Goal: Task Accomplishment & Management: Manage account settings

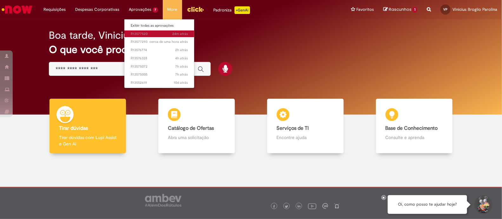
click at [151, 31] on span "24m atrás 24 minutos atrás R13577520" at bounding box center [159, 33] width 57 height 5
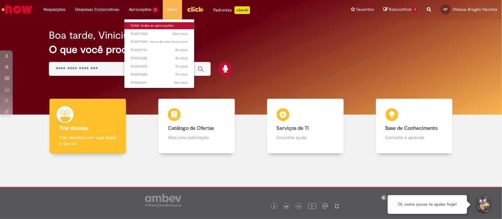
click at [155, 26] on link "Exibir todas as aprovações" at bounding box center [159, 25] width 70 height 7
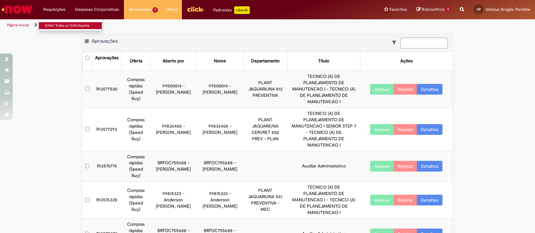
click at [64, 24] on link "Exibir Todas as Solicitações" at bounding box center [74, 25] width 70 height 7
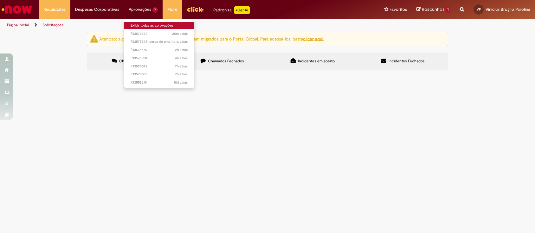
click at [135, 23] on link "Exibir todas as aprovações" at bounding box center [159, 25] width 70 height 7
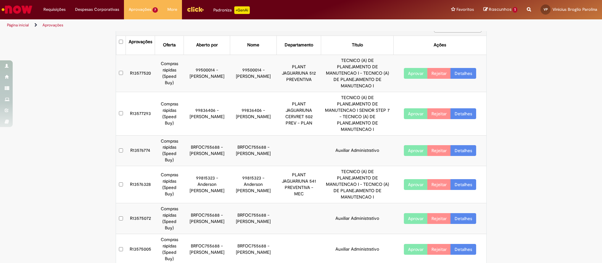
scroll to position [41, 0]
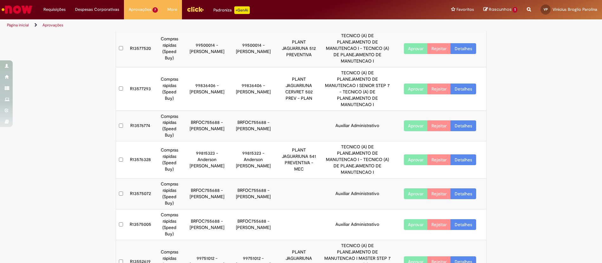
click at [85, 72] on div "Exportar como PDF Exportar como Excel Exportar como CSV Aprovações Aprovações O…" at bounding box center [301, 150] width 602 height 314
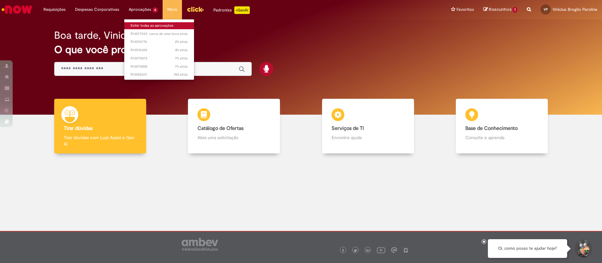
click at [153, 26] on link "Exibir todas as aprovações" at bounding box center [159, 25] width 70 height 7
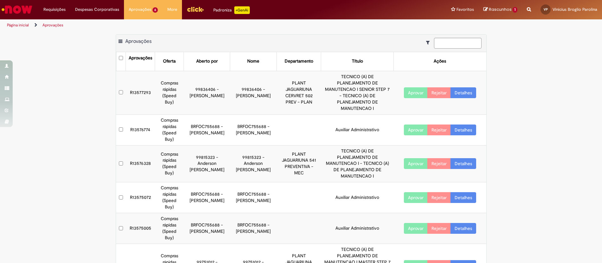
click at [409, 223] on button "Aprovar" at bounding box center [416, 228] width 24 height 11
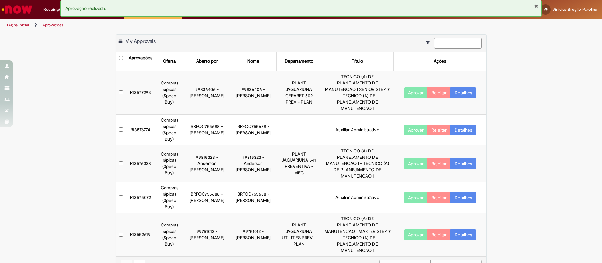
click at [410, 229] on button "Aprovar" at bounding box center [416, 234] width 24 height 11
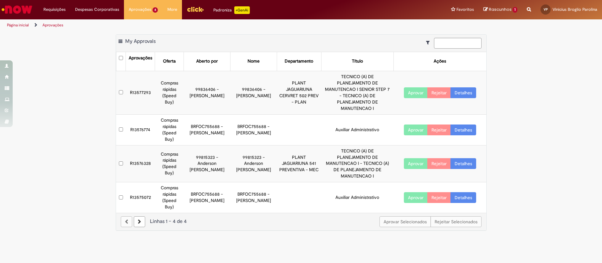
click at [413, 192] on button "Aprovar" at bounding box center [416, 197] width 24 height 11
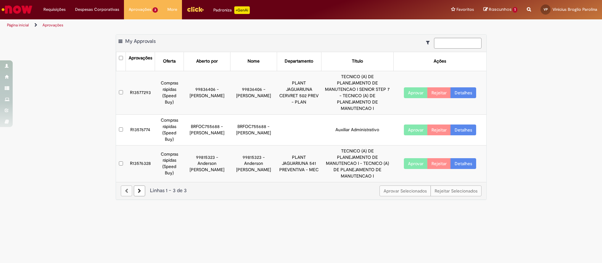
click at [136, 119] on td "R13576774" at bounding box center [140, 129] width 29 height 31
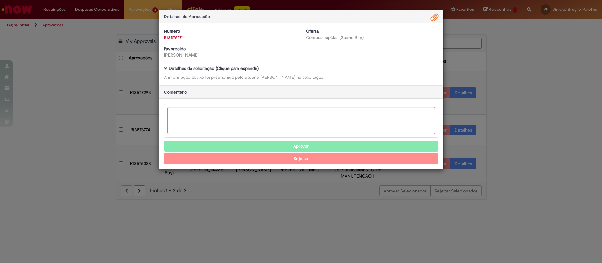
click at [436, 17] on span "Ambev Approval Modal" at bounding box center [435, 17] width 8 height 11
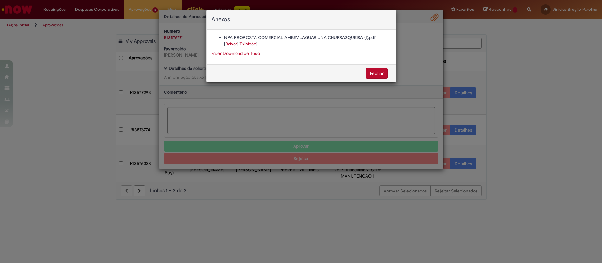
click at [231, 43] on link "Baixar" at bounding box center [232, 44] width 12 height 6
click at [368, 69] on button "Fechar" at bounding box center [377, 73] width 22 height 11
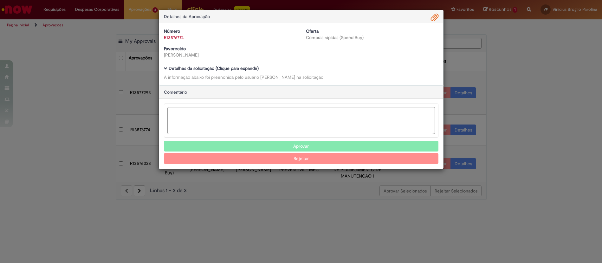
click at [588, 130] on div "Detalhes da Aprovação Número R13576774 Oferta Compras rápidas (Speed Buy) Favor…" at bounding box center [301, 131] width 602 height 263
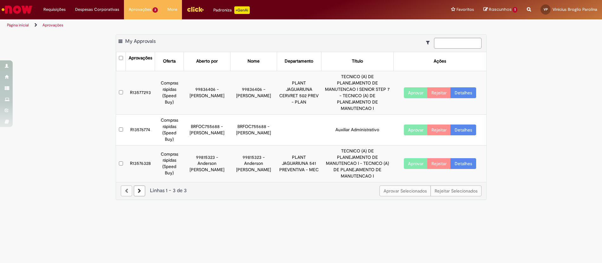
click at [412, 124] on button "Aprovar" at bounding box center [416, 129] width 24 height 11
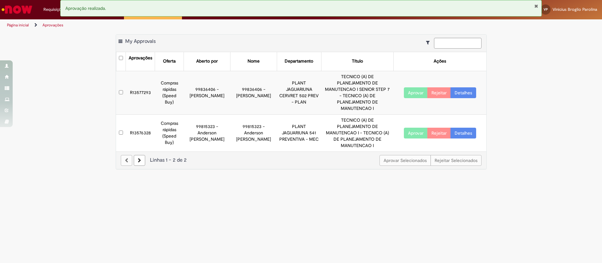
click at [138, 88] on td "R13577293" at bounding box center [140, 92] width 29 height 43
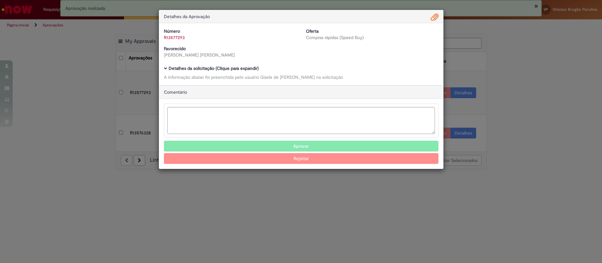
drag, startPoint x: 541, startPoint y: 102, endPoint x: 596, endPoint y: 26, distance: 93.5
click at [542, 102] on div "Detalhes da Aprovação Número R13577293 Oferta Compras rápidas (Speed Buy) Favor…" at bounding box center [301, 131] width 602 height 263
